Goal: Transaction & Acquisition: Purchase product/service

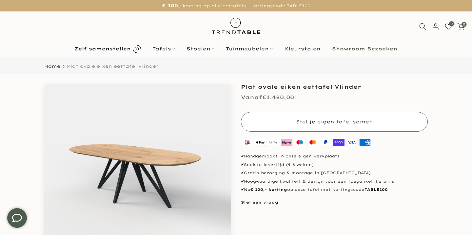
click at [269, 126] on button "Stel je eigen tafel samen" at bounding box center [334, 122] width 187 height 20
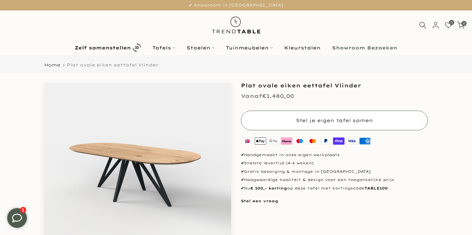
click at [321, 125] on button "Stel je eigen tafel samen" at bounding box center [334, 121] width 187 height 20
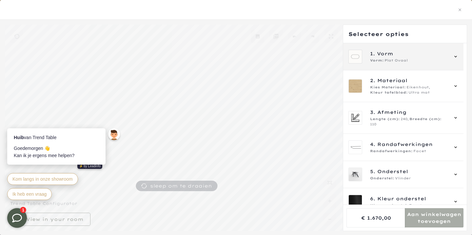
click at [387, 50] on span "Vorm" at bounding box center [385, 53] width 16 height 7
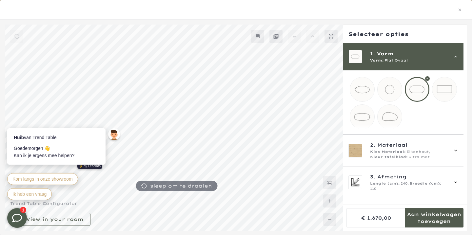
click at [422, 87] on div at bounding box center [417, 89] width 25 height 25
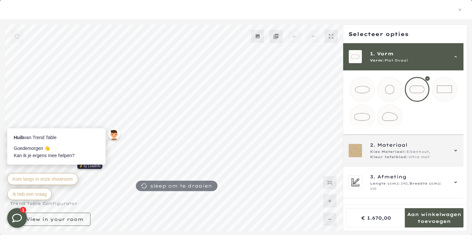
click at [393, 155] on span "Kies Materiaal:" at bounding box center [388, 151] width 36 height 5
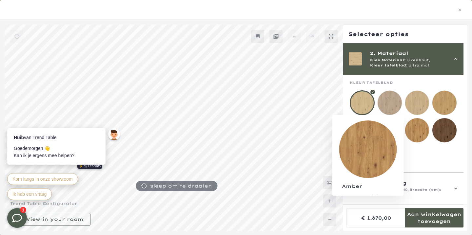
scroll to position [73, 0]
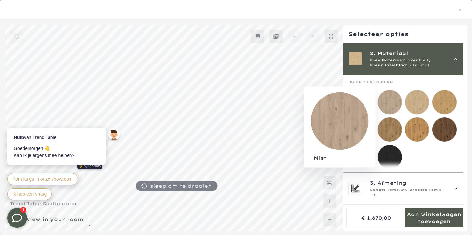
click at [397, 104] on mmq-loader at bounding box center [390, 102] width 24 height 24
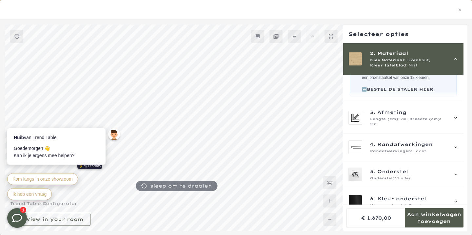
scroll to position [207, 0]
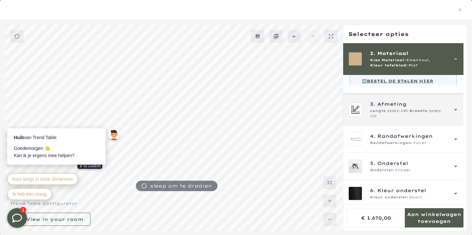
click at [398, 108] on span "Afmeting" at bounding box center [391, 104] width 29 height 7
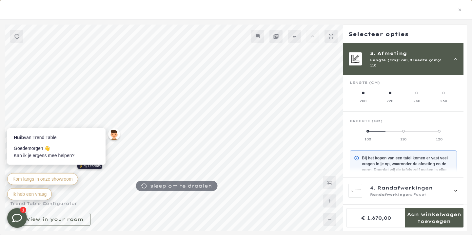
scroll to position [59, 0]
drag, startPoint x: 419, startPoint y: 91, endPoint x: 450, endPoint y: 97, distance: 31.6
click at [450, 97] on mmq-radio-scale at bounding box center [403, 97] width 107 height 13
click at [448, 91] on label "260" at bounding box center [443, 97] width 27 height 13
click at [369, 130] on label "100" at bounding box center [368, 136] width 36 height 13
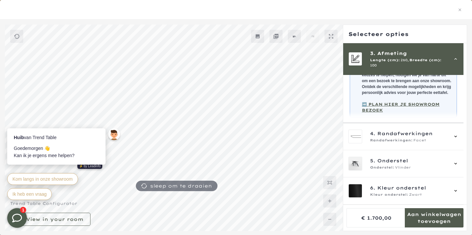
scroll to position [169, 0]
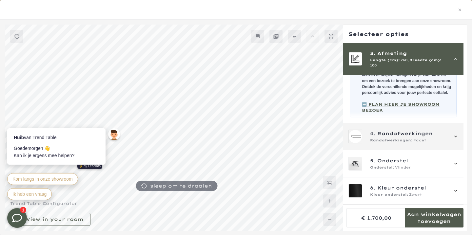
click at [386, 132] on span "Randafwerkingen" at bounding box center [404, 133] width 55 height 7
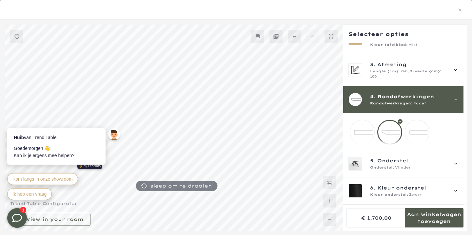
scroll to position [49, 0]
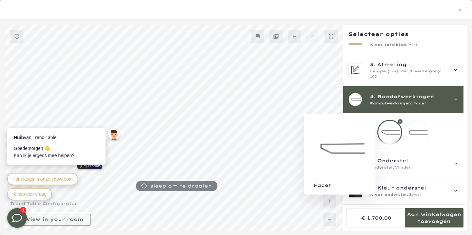
click at [392, 128] on div at bounding box center [389, 132] width 25 height 25
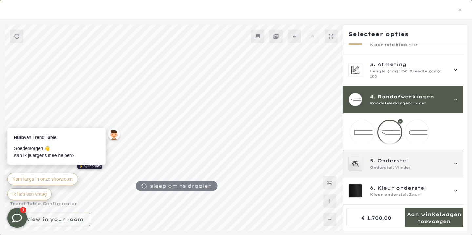
scroll to position [4, 0]
click at [406, 159] on span "Onderstel" at bounding box center [392, 160] width 31 height 7
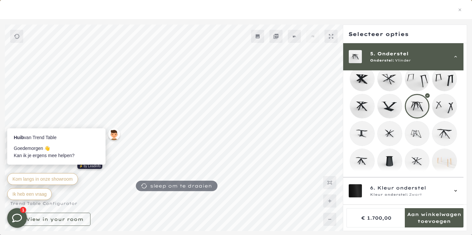
scroll to position [149, 0]
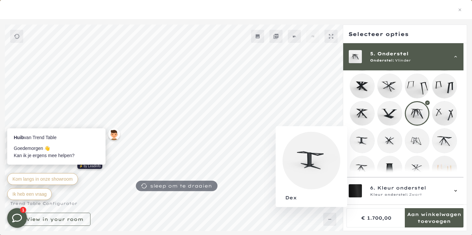
click at [362, 138] on mmq-loader at bounding box center [362, 141] width 24 height 24
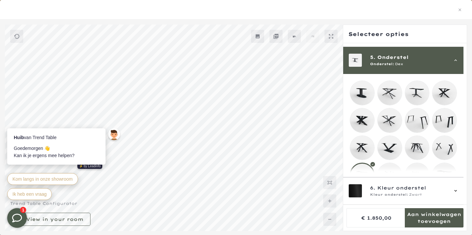
scroll to position [115, 0]
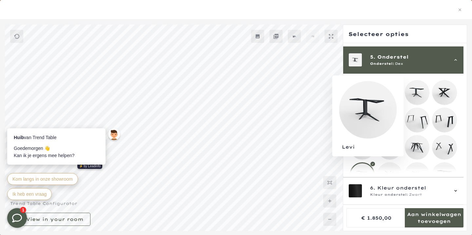
click at [420, 91] on mmq-loader at bounding box center [417, 93] width 24 height 24
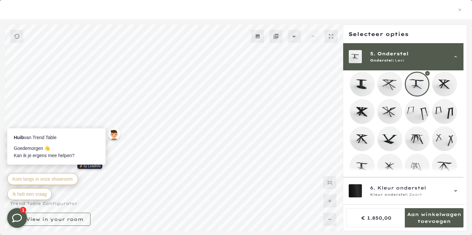
scroll to position [140, 0]
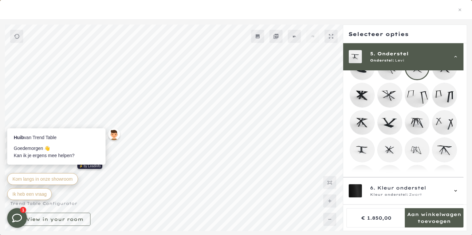
click at [363, 145] on mmq-loader at bounding box center [362, 150] width 24 height 24
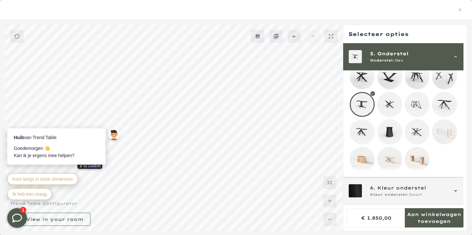
scroll to position [59, 0]
click at [400, 188] on span "Kleur onderstel" at bounding box center [401, 188] width 49 height 7
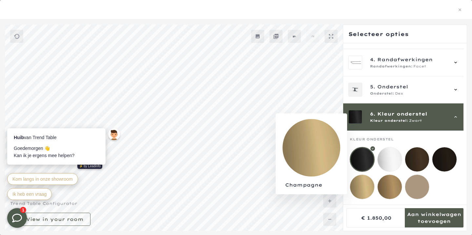
scroll to position [274, 0]
click at [364, 179] on mmq-loader at bounding box center [362, 187] width 24 height 24
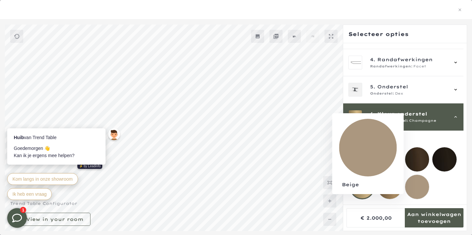
click at [424, 186] on mmq-loader at bounding box center [417, 187] width 24 height 24
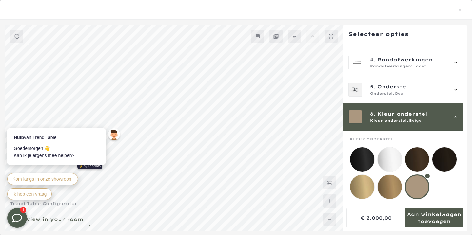
scroll to position [884, 0]
